Goal: Information Seeking & Learning: Find specific fact

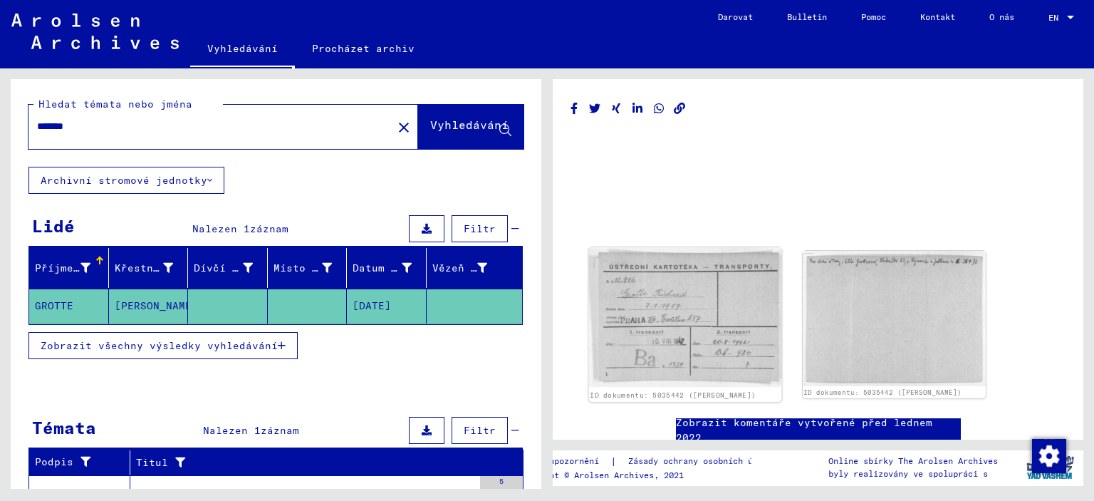
click at [679, 315] on img at bounding box center [685, 317] width 192 height 140
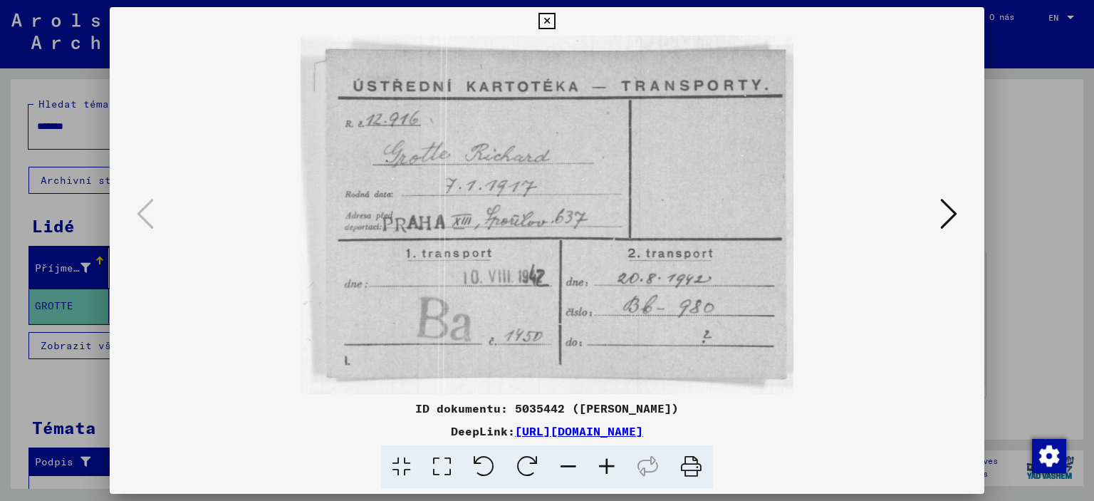
click at [948, 214] on icon at bounding box center [948, 214] width 17 height 34
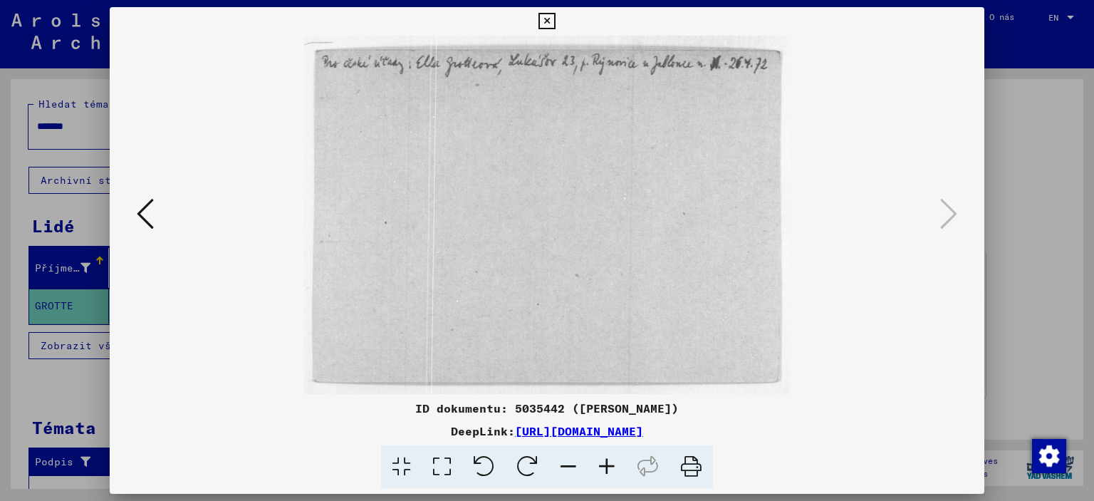
click at [149, 216] on icon at bounding box center [145, 214] width 17 height 34
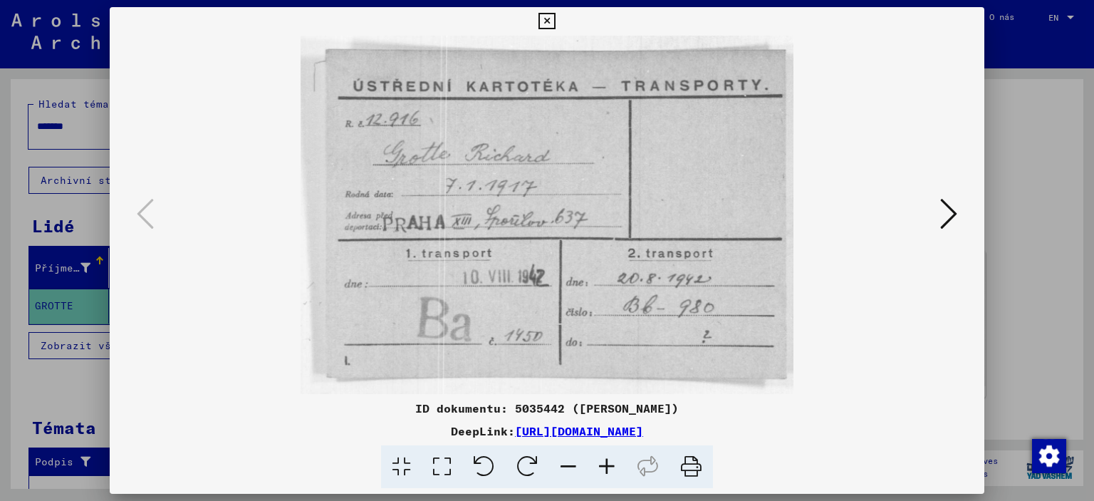
click at [570, 227] on img at bounding box center [547, 215] width 778 height 358
click at [1057, 102] on div at bounding box center [547, 250] width 1094 height 501
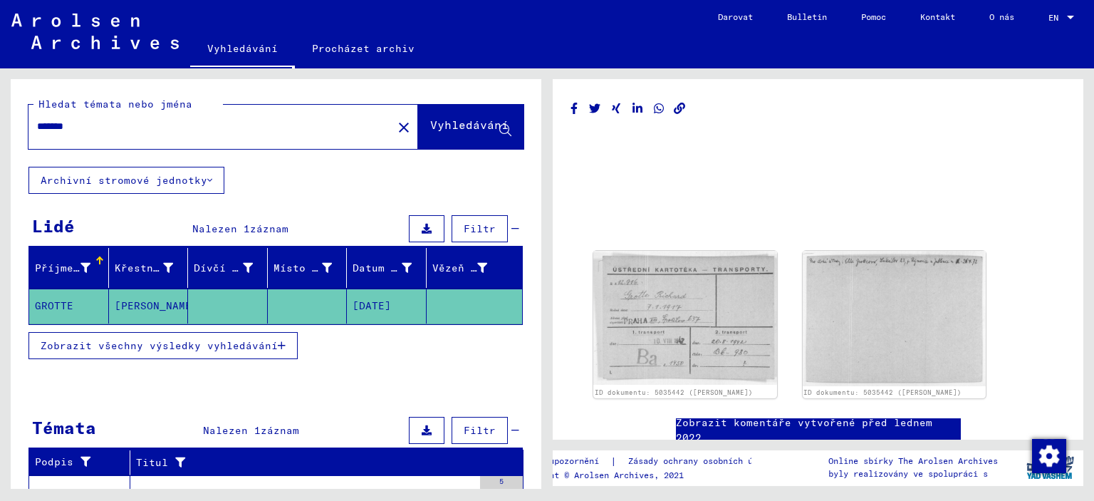
click at [207, 179] on icon at bounding box center [209, 180] width 5 height 10
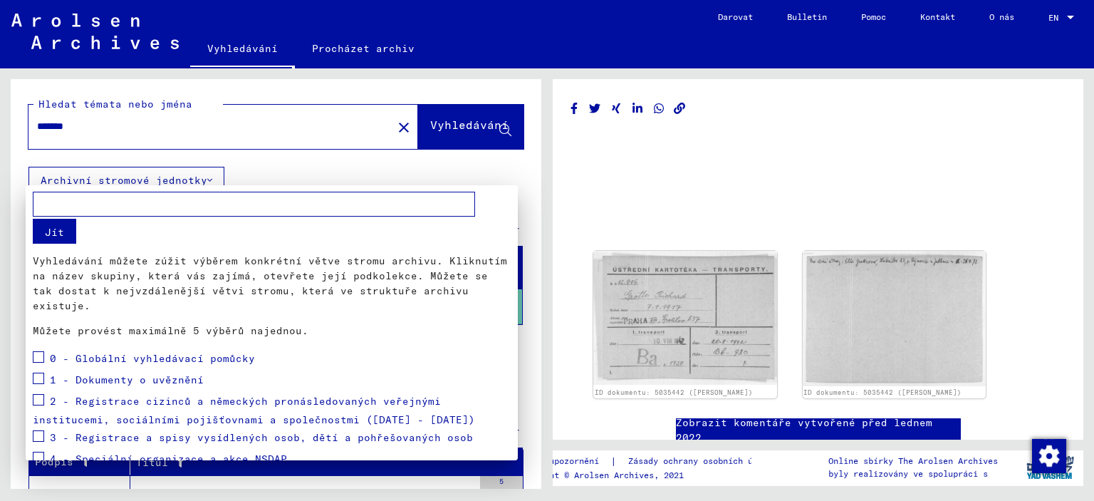
click at [205, 179] on div at bounding box center [547, 250] width 1094 height 501
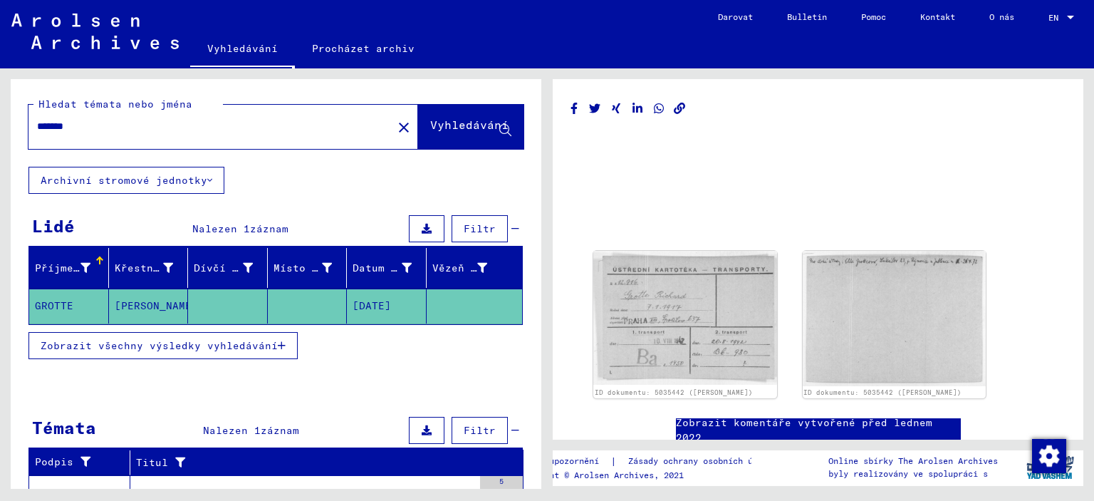
click at [450, 127] on font "Vyhledávání" at bounding box center [469, 125] width 78 height 14
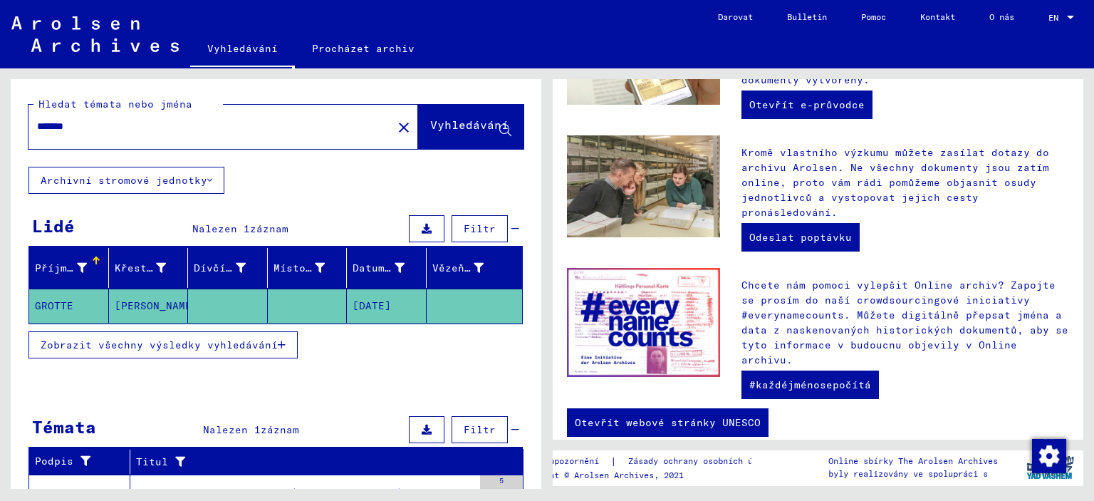
scroll to position [501, 0]
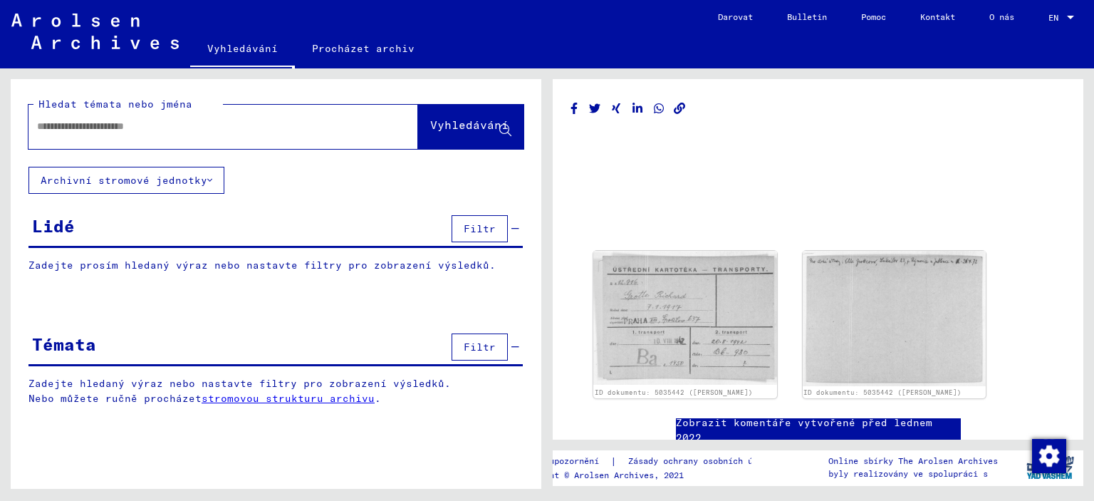
click at [644, 174] on div at bounding box center [817, 188] width 495 height 114
